Goal: Transaction & Acquisition: Download file/media

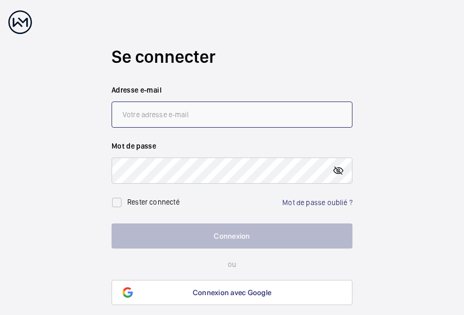
type input "[PERSON_NAME][EMAIL_ADDRESS][DOMAIN_NAME]"
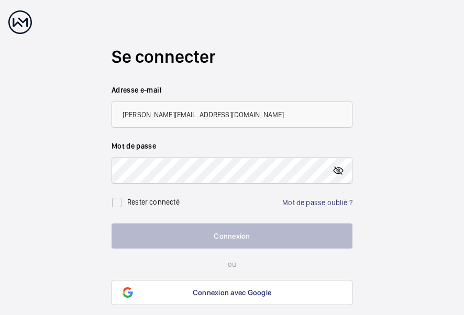
click at [338, 167] on mat-icon at bounding box center [338, 170] width 13 height 13
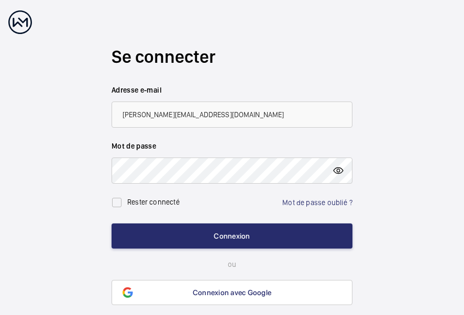
click at [337, 169] on mat-icon at bounding box center [338, 170] width 13 height 13
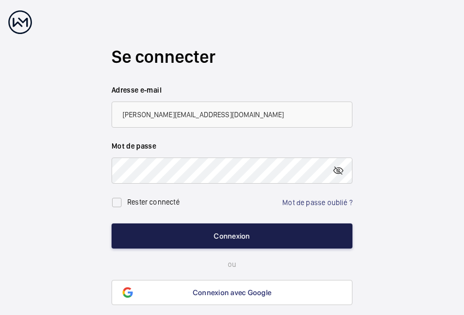
click at [233, 235] on button "Connexion" at bounding box center [231, 235] width 241 height 25
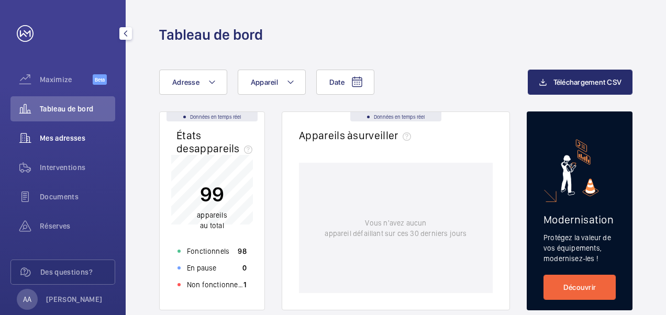
click at [80, 133] on span "Mes adresses" at bounding box center [77, 138] width 75 height 10
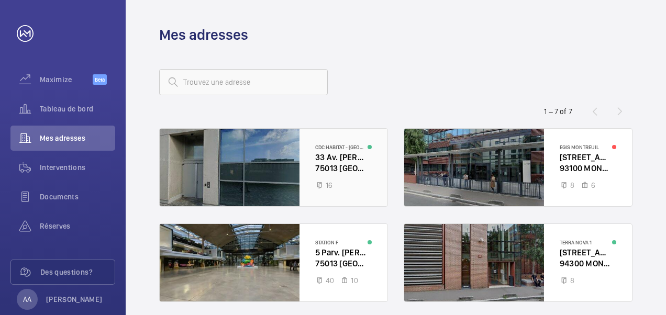
click at [260, 164] on div at bounding box center [274, 167] width 228 height 77
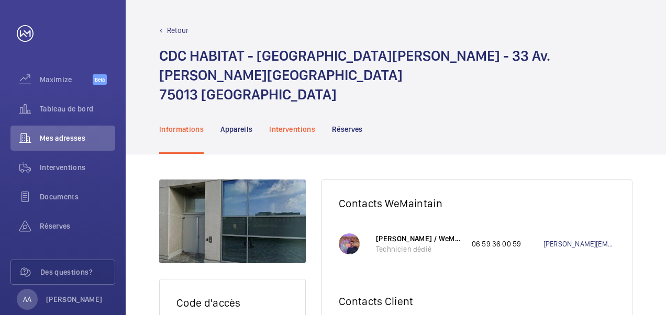
click at [289, 124] on p "Interventions" at bounding box center [292, 129] width 46 height 10
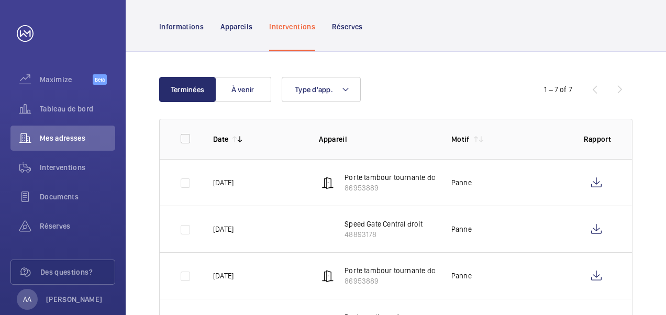
scroll to position [105, 0]
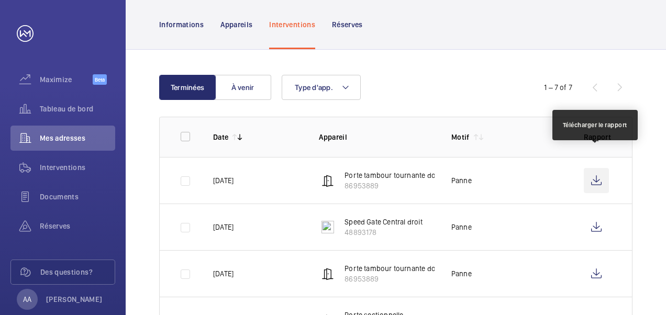
click at [463, 168] on wm-front-icon-button at bounding box center [595, 180] width 25 height 25
